Goal: Check status

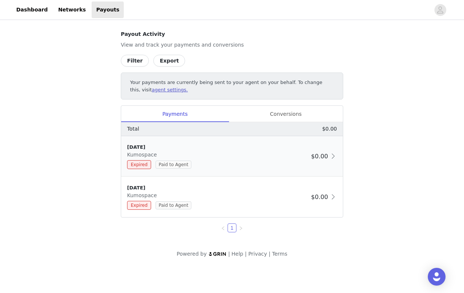
click at [196, 157] on div "[DATE] Kumospace Expired Paid to Agent" at bounding box center [217, 155] width 181 height 25
click at [304, 152] on div "[DATE] Kumospace Expired Paid to Agent" at bounding box center [217, 155] width 181 height 25
